Goal: Information Seeking & Learning: Learn about a topic

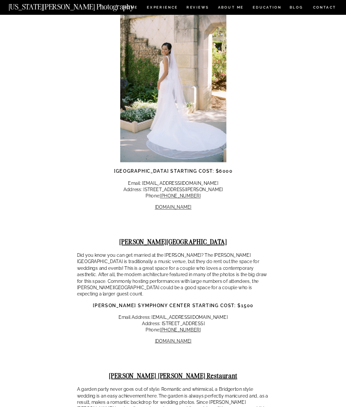
scroll to position [1150, 0]
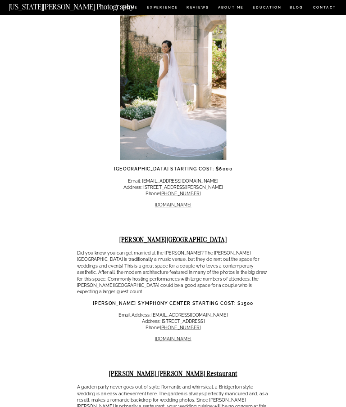
click at [191, 336] on link "[DOMAIN_NAME]" at bounding box center [173, 338] width 36 height 5
click at [202, 235] on strong "[PERSON_NAME][GEOGRAPHIC_DATA]" at bounding box center [172, 239] width 107 height 9
click at [168, 235] on strong "[PERSON_NAME][GEOGRAPHIC_DATA]" at bounding box center [172, 239] width 107 height 9
click at [175, 235] on strong "[PERSON_NAME][GEOGRAPHIC_DATA]" at bounding box center [172, 239] width 107 height 9
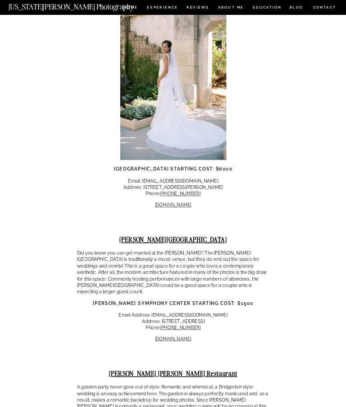
scroll to position [1150, 0]
click at [167, 236] on strong "[PERSON_NAME][GEOGRAPHIC_DATA]" at bounding box center [172, 240] width 107 height 9
click at [164, 236] on strong "[PERSON_NAME][GEOGRAPHIC_DATA]" at bounding box center [172, 240] width 107 height 9
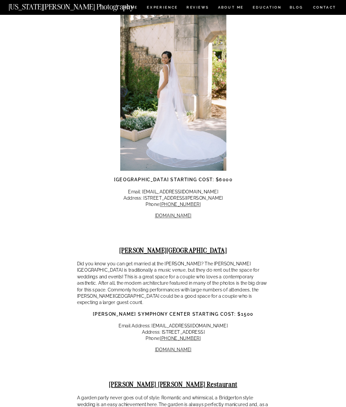
scroll to position [1124, 0]
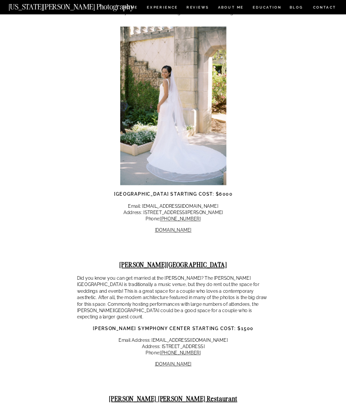
click at [191, 261] on strong "[PERSON_NAME][GEOGRAPHIC_DATA]" at bounding box center [172, 265] width 107 height 9
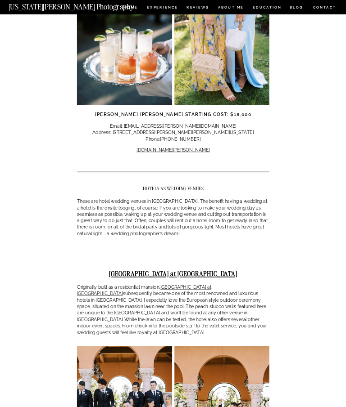
scroll to position [1625, 0]
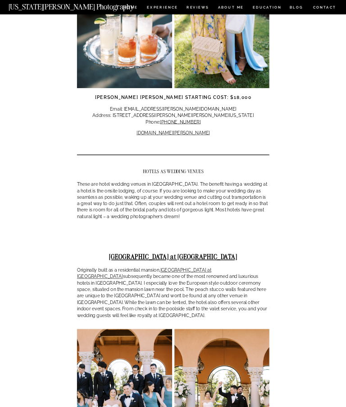
scroll to position [1641, 0]
click at [211, 267] on link "[GEOGRAPHIC_DATA] at [GEOGRAPHIC_DATA]" at bounding box center [144, 273] width 134 height 12
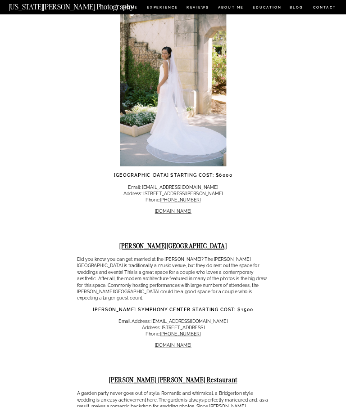
scroll to position [1135, 0]
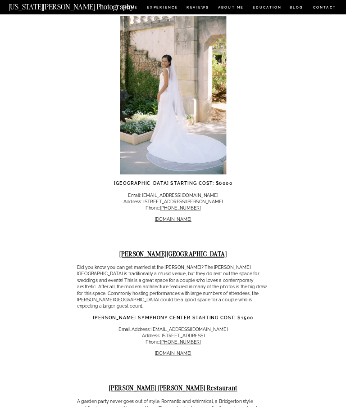
click at [167, 250] on strong "[PERSON_NAME][GEOGRAPHIC_DATA]" at bounding box center [172, 254] width 107 height 9
click at [171, 250] on strong "[PERSON_NAME][GEOGRAPHIC_DATA]" at bounding box center [172, 254] width 107 height 9
click at [191, 250] on strong "[PERSON_NAME][GEOGRAPHIC_DATA]" at bounding box center [172, 254] width 107 height 9
click at [190, 250] on strong "[PERSON_NAME][GEOGRAPHIC_DATA]" at bounding box center [172, 254] width 107 height 9
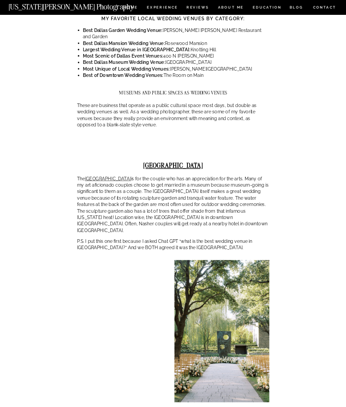
scroll to position [461, 0]
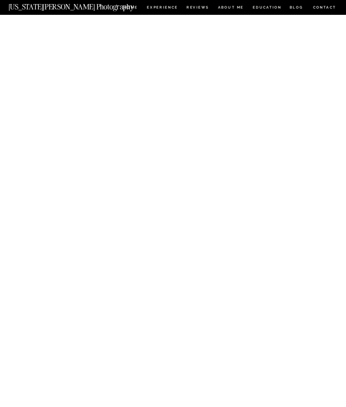
scroll to position [4687, 0]
